Goal: Task Accomplishment & Management: Manage account settings

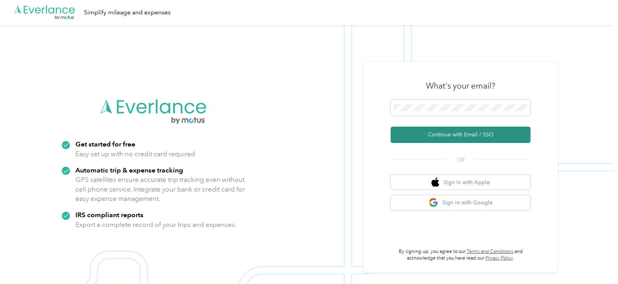
click at [478, 137] on button "Continue with Email / SSO" at bounding box center [460, 135] width 140 height 16
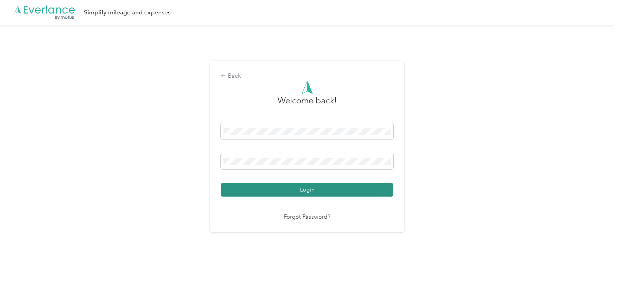
click at [327, 193] on button "Login" at bounding box center [307, 190] width 172 height 14
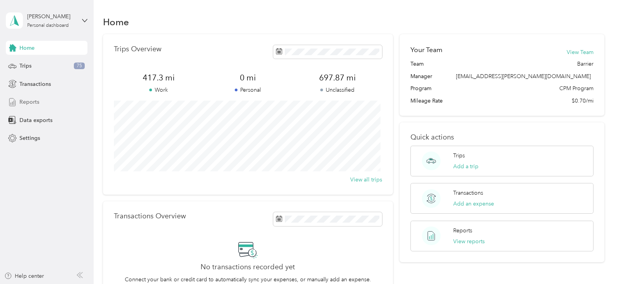
click at [32, 103] on span "Reports" at bounding box center [29, 102] width 20 height 8
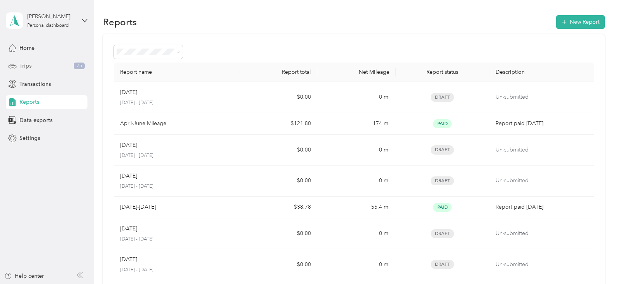
click at [32, 68] on div "Trips 75" at bounding box center [47, 66] width 82 height 14
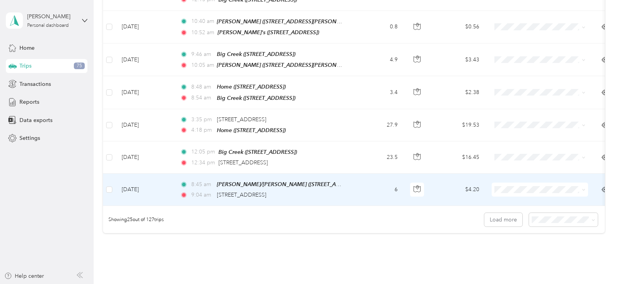
scroll to position [786, 0]
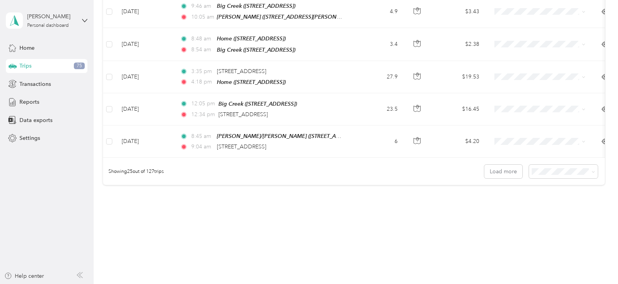
click at [551, 205] on span "100 per load" at bounding box center [548, 204] width 32 height 7
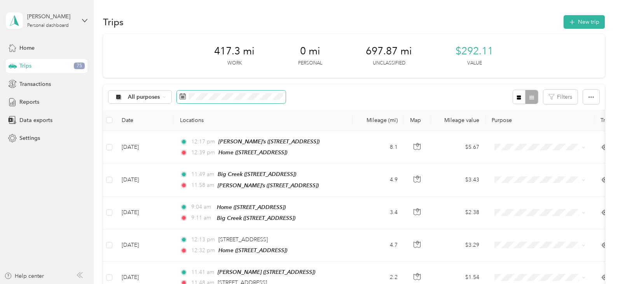
click at [180, 97] on icon at bounding box center [182, 96] width 6 height 6
click at [181, 96] on icon at bounding box center [182, 96] width 6 height 6
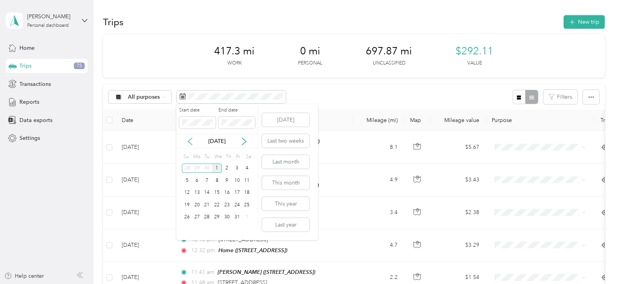
click at [188, 140] on icon at bounding box center [190, 141] width 8 height 8
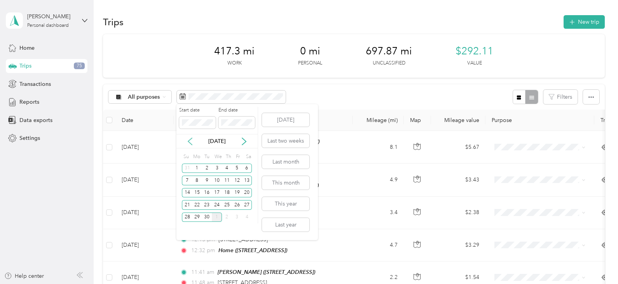
click at [188, 141] on icon at bounding box center [190, 141] width 4 height 7
click at [207, 168] on div "1" at bounding box center [207, 169] width 10 height 10
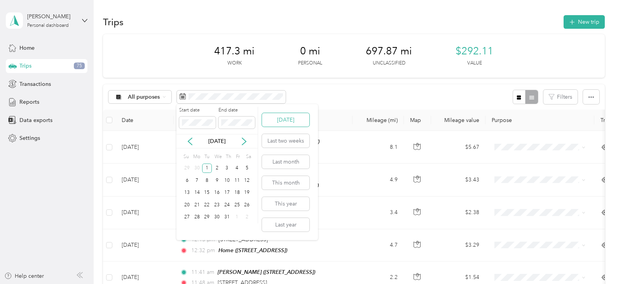
click at [284, 122] on button "[DATE]" at bounding box center [285, 120] width 47 height 14
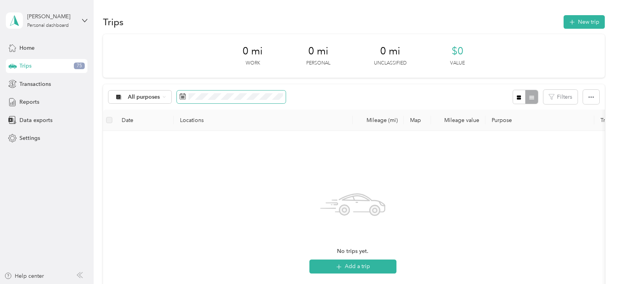
click at [182, 97] on icon at bounding box center [182, 96] width 6 height 6
drag, startPoint x: 332, startPoint y: 130, endPoint x: 356, endPoint y: 131, distance: 23.7
click at [331, 130] on th "Locations" at bounding box center [263, 120] width 179 height 21
click at [49, 64] on div "Trips 75" at bounding box center [47, 66] width 82 height 14
